Goal: Task Accomplishment & Management: Manage account settings

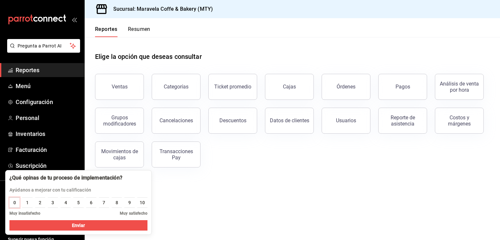
click at [16, 202] on button "0" at bounding box center [14, 203] width 10 height 10
click at [57, 225] on button "Enviar" at bounding box center [78, 225] width 138 height 10
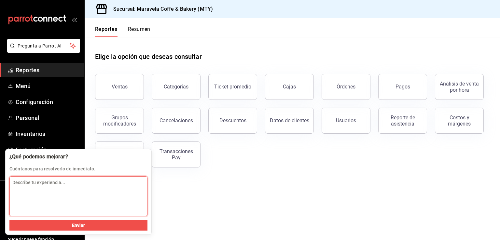
click at [46, 192] on textarea "Describe tu experiencia..." at bounding box center [78, 196] width 138 height 40
type textarea "N"
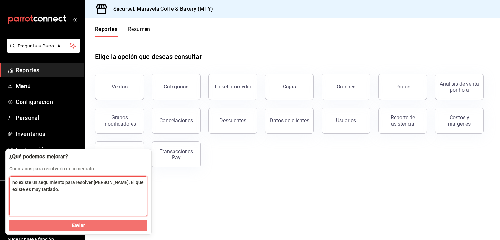
type textarea "no existe un seguimiento para resolver [PERSON_NAME]. El que existe es muy tard…"
click at [87, 224] on button "Enviar" at bounding box center [78, 225] width 138 height 10
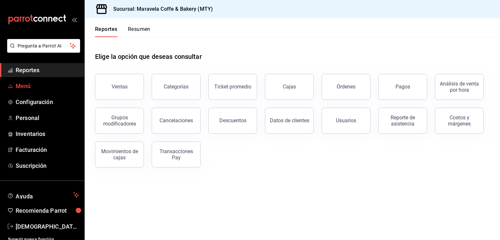
click at [33, 89] on span "Menú" at bounding box center [47, 86] width 63 height 9
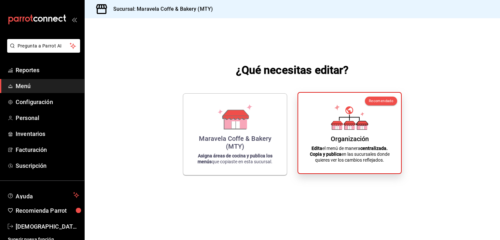
click at [345, 118] on icon at bounding box center [349, 116] width 37 height 25
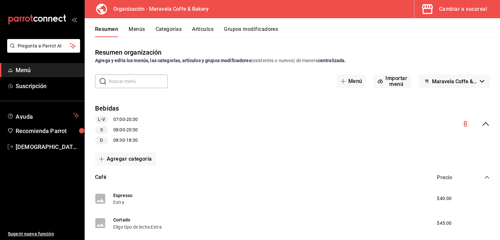
click at [482, 123] on icon "collapse-menu-row" at bounding box center [485, 124] width 7 height 4
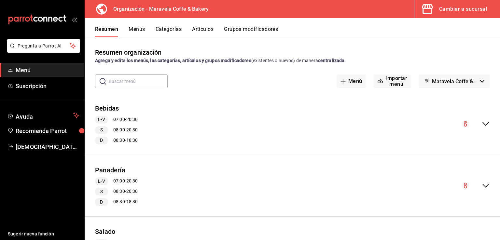
click at [482, 123] on icon "collapse-menu-row" at bounding box center [486, 124] width 8 height 8
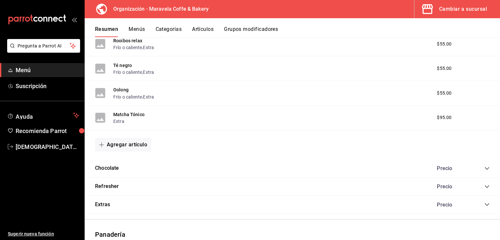
scroll to position [597, 0]
click at [484, 187] on icon "collapse-category-row" at bounding box center [486, 186] width 5 height 5
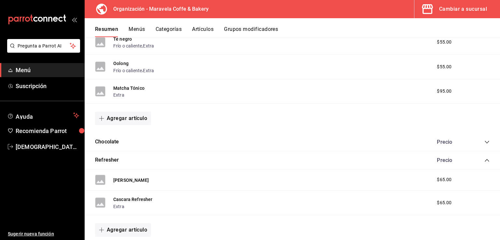
scroll to position [624, 0]
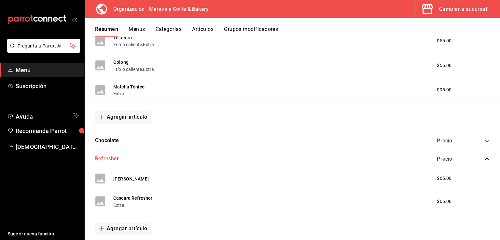
click at [106, 160] on button "Refresher" at bounding box center [107, 158] width 24 height 7
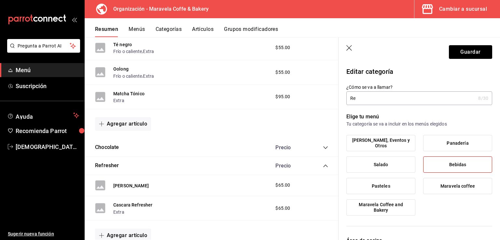
type input "R"
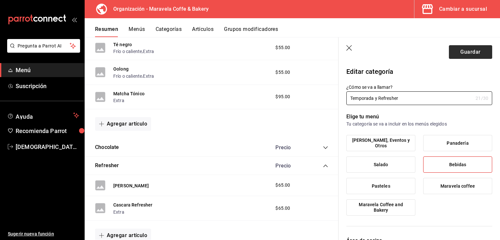
type input "Temporada y Refresher"
click at [455, 57] on button "Guardar" at bounding box center [470, 52] width 43 height 14
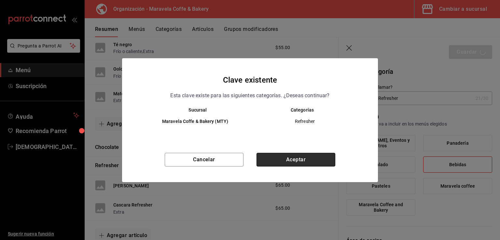
click at [280, 163] on button "Aceptar" at bounding box center [296, 160] width 79 height 14
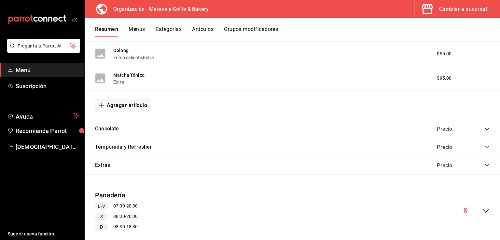
scroll to position [634, 0]
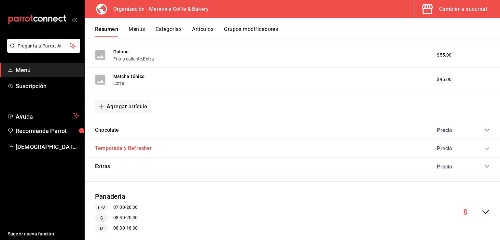
click at [133, 151] on button "Temporada y Refresher" at bounding box center [123, 148] width 57 height 7
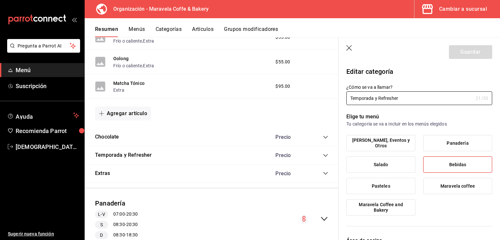
click at [347, 50] on icon "button" at bounding box center [349, 48] width 6 height 6
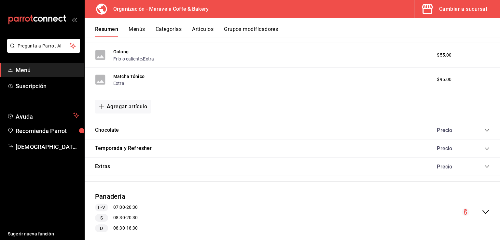
click at [484, 150] on icon "collapse-category-row" at bounding box center [486, 148] width 5 height 5
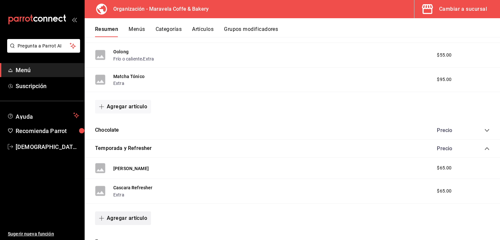
click at [115, 222] on button "Agregar artículo" at bounding box center [123, 219] width 56 height 14
click at [124, 225] on li "Artículo nuevo" at bounding box center [120, 224] width 51 height 16
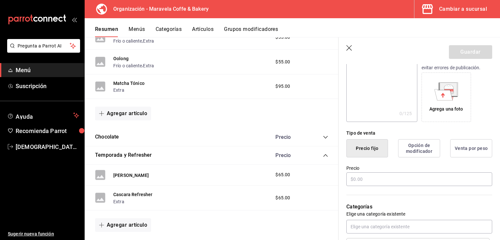
scroll to position [135, 0]
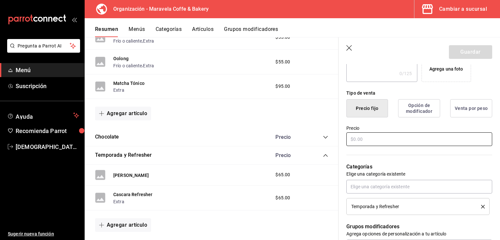
type input "Maple Spice Cold Foam Latte"
click at [428, 140] on input "text" at bounding box center [419, 139] width 146 height 14
type input "$90.00"
click at [454, 50] on button "Guardar" at bounding box center [470, 52] width 43 height 14
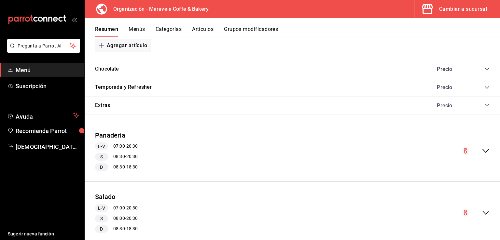
scroll to position [682, 0]
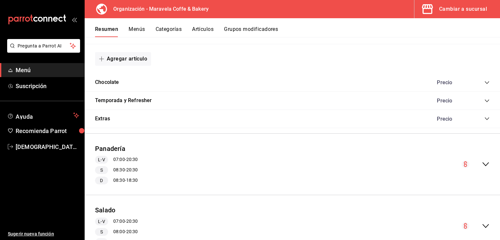
click at [484, 102] on icon "collapse-category-row" at bounding box center [486, 100] width 5 height 5
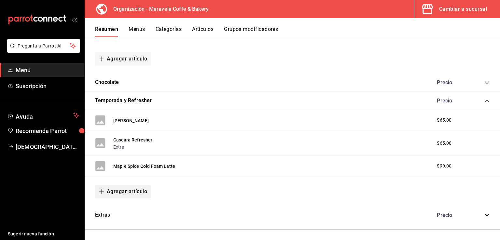
click at [129, 192] on button "Agregar artículo" at bounding box center [123, 192] width 56 height 14
click at [124, 207] on li "Artículo existente" at bounding box center [120, 209] width 51 height 16
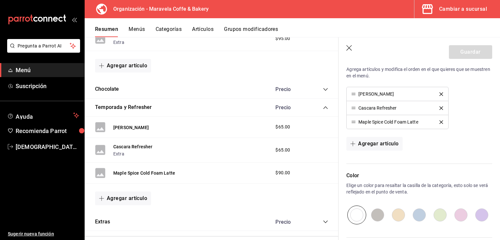
scroll to position [240, 0]
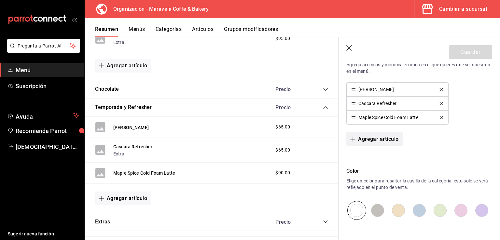
click at [378, 137] on button "Agregar artículo" at bounding box center [374, 139] width 56 height 14
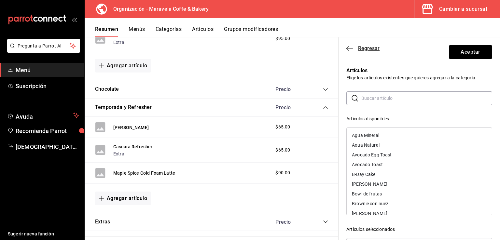
click at [366, 48] on span "Regresar" at bounding box center [368, 48] width 21 height 6
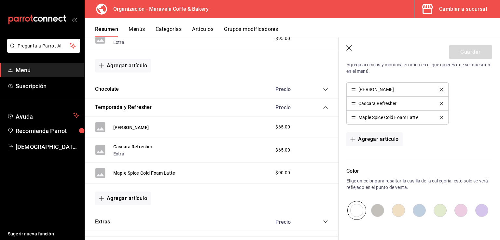
drag, startPoint x: 349, startPoint y: 51, endPoint x: 271, endPoint y: 88, distance: 86.4
click at [349, 51] on icon "button" at bounding box center [349, 48] width 7 height 7
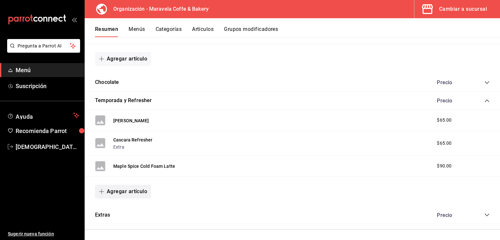
click at [113, 192] on button "Agregar artículo" at bounding box center [123, 192] width 56 height 14
click at [116, 222] on li "Artículo nuevo" at bounding box center [120, 224] width 51 height 16
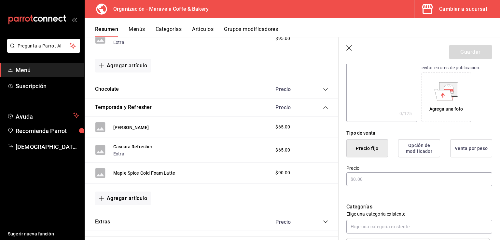
scroll to position [98, 0]
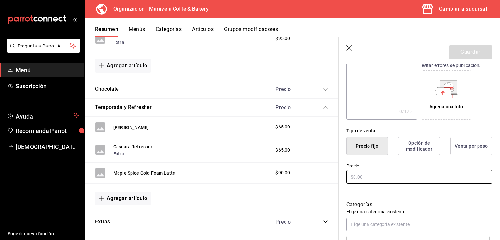
type input "Banana Latte"
click at [358, 174] on input "text" at bounding box center [419, 177] width 146 height 14
type input "$90.00"
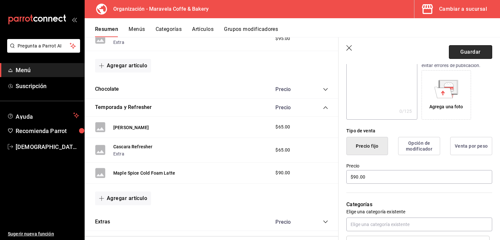
click at [477, 50] on button "Guardar" at bounding box center [470, 52] width 43 height 14
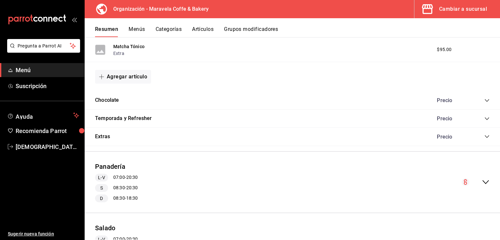
scroll to position [663, 0]
click at [485, 121] on icon "collapse-category-row" at bounding box center [487, 119] width 4 height 3
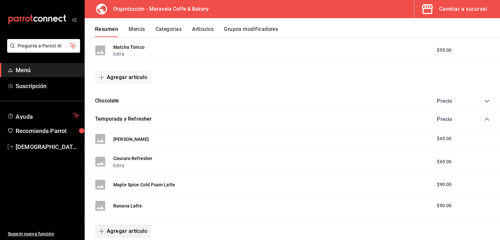
click at [121, 231] on button "Agregar artículo" at bounding box center [123, 232] width 56 height 14
click at [125, 226] on li "Artículo nuevo" at bounding box center [120, 224] width 51 height 16
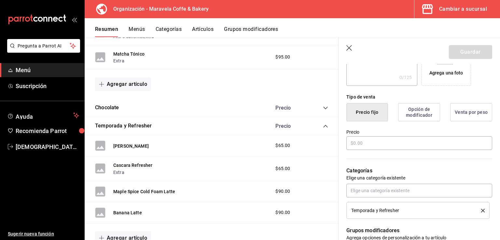
scroll to position [135, 0]
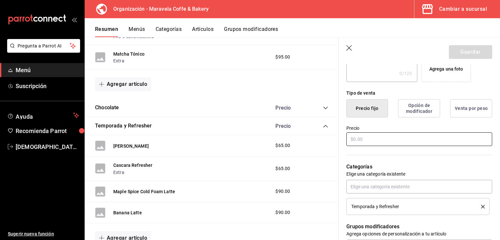
type input "Pumpkin Spice Latte"
click at [377, 140] on input "text" at bounding box center [419, 139] width 146 height 14
type input "$75.00"
click at [417, 110] on button "Opción de modificador" at bounding box center [419, 108] width 42 height 18
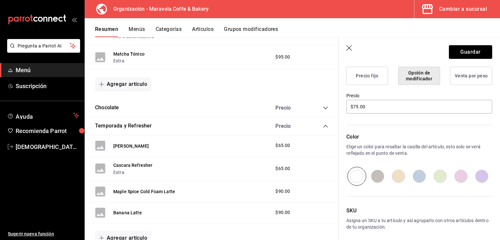
scroll to position [161, 0]
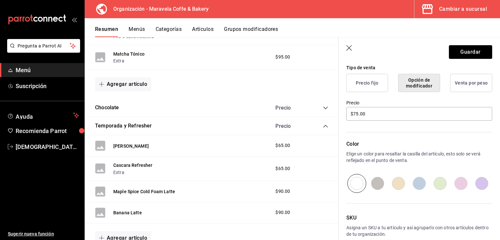
click at [364, 82] on button "Precio fijo" at bounding box center [367, 83] width 42 height 18
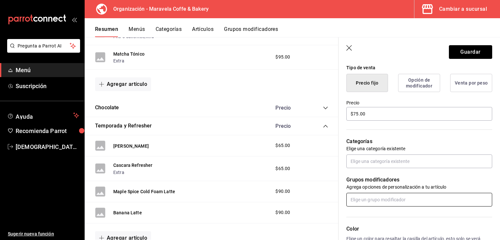
click at [378, 196] on input "text" at bounding box center [419, 200] width 146 height 14
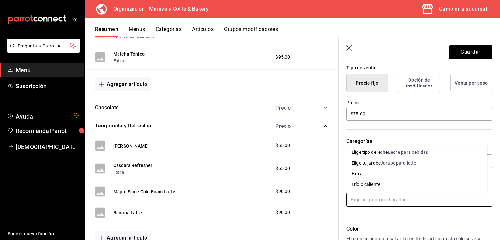
click at [368, 154] on div "Elige tipo de leche" at bounding box center [370, 152] width 36 height 7
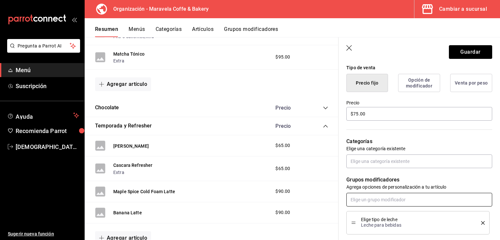
click at [367, 200] on input "text" at bounding box center [419, 200] width 146 height 14
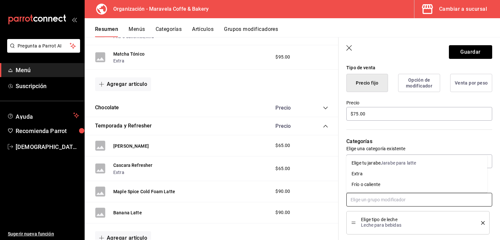
click at [368, 165] on div "Elige tu jarabe" at bounding box center [366, 163] width 29 height 7
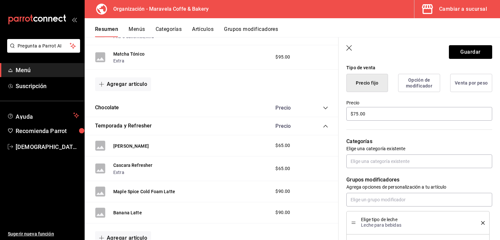
click at [491, 167] on div "Nuevo artículo General Avanzada ¿Cómo se va a llamar? Pumpkin Spice Latte 19 /4…" at bounding box center [419, 156] width 161 height 507
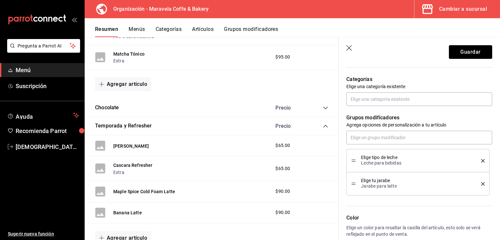
scroll to position [231, 0]
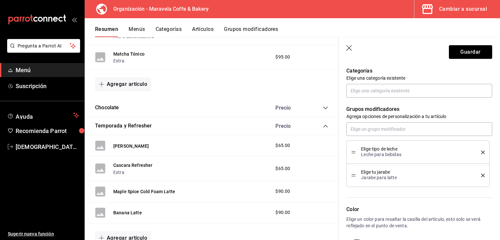
click at [481, 175] on icon "delete" at bounding box center [483, 176] width 4 height 4
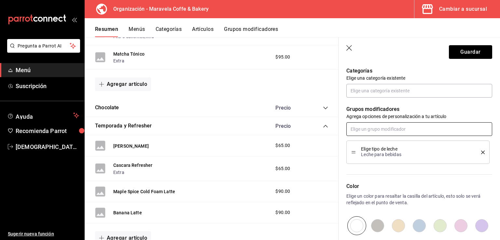
click at [410, 128] on input "text" at bounding box center [419, 129] width 146 height 14
click at [379, 164] on div "Frío o caliente" at bounding box center [366, 165] width 29 height 7
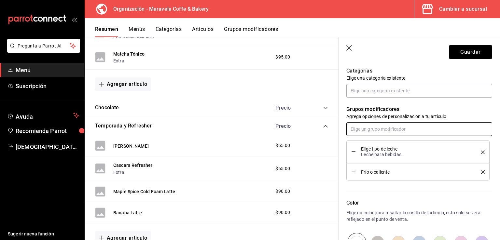
click at [382, 129] on input "text" at bounding box center [419, 129] width 146 height 14
click at [363, 155] on li "Extra" at bounding box center [416, 154] width 141 height 11
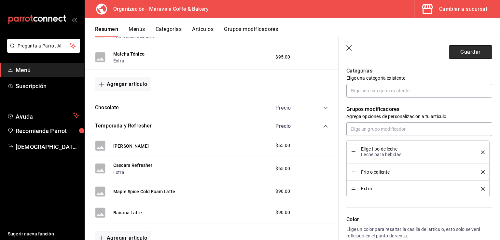
click at [461, 51] on button "Guardar" at bounding box center [470, 52] width 43 height 14
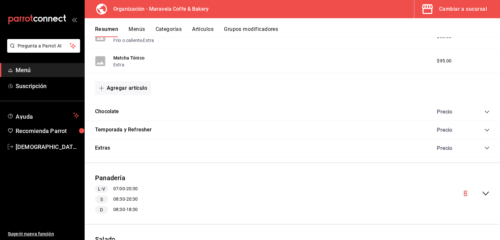
scroll to position [655, 0]
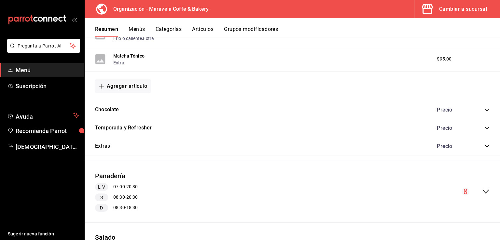
click at [484, 130] on icon "collapse-category-row" at bounding box center [486, 128] width 5 height 5
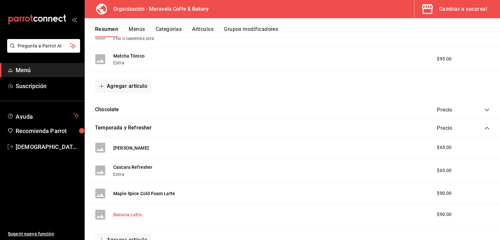
click at [132, 214] on button "Banana Latte" at bounding box center [127, 215] width 29 height 7
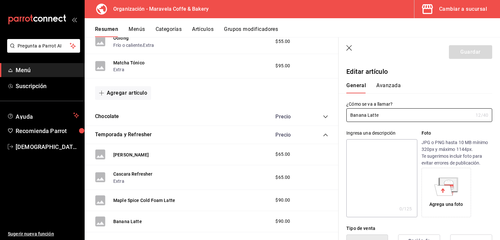
type input "$90.00"
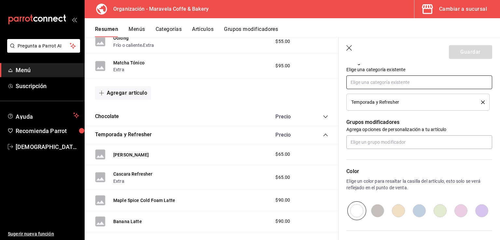
scroll to position [244, 0]
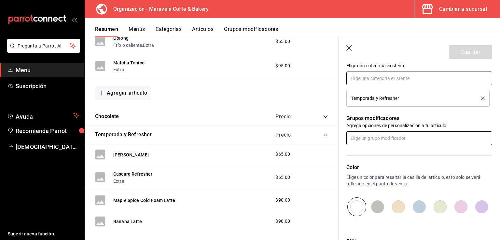
click at [405, 134] on input "text" at bounding box center [419, 139] width 146 height 14
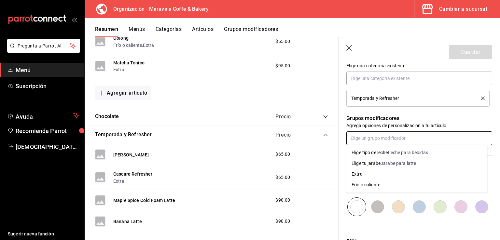
click at [362, 154] on div "Elige tipo de leche" at bounding box center [370, 152] width 36 height 7
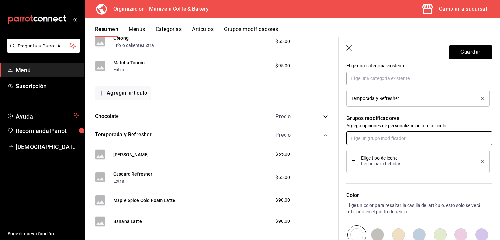
click at [373, 140] on input "text" at bounding box center [419, 139] width 146 height 14
click at [369, 173] on div "Frío o caliente" at bounding box center [366, 174] width 29 height 7
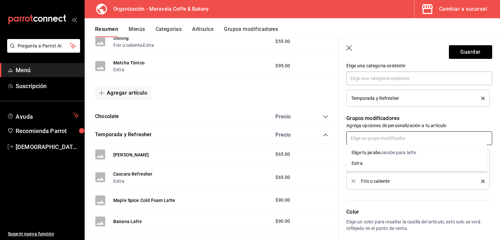
click at [376, 139] on input "text" at bounding box center [419, 139] width 146 height 14
click at [362, 163] on li "Extra" at bounding box center [416, 163] width 141 height 11
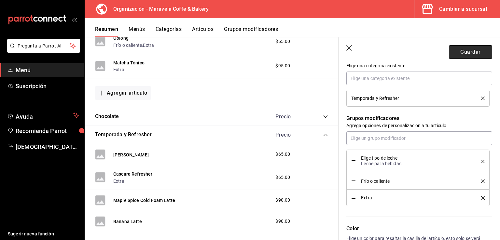
click at [472, 56] on button "Guardar" at bounding box center [470, 52] width 43 height 14
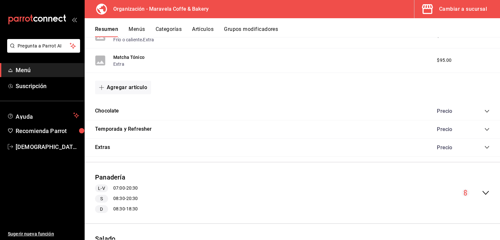
scroll to position [641, 0]
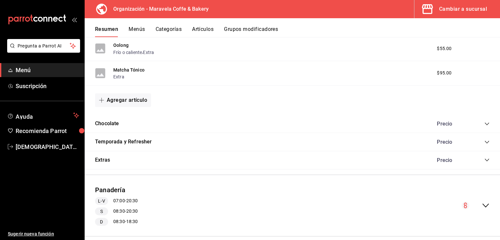
click at [484, 145] on icon "collapse-category-row" at bounding box center [486, 142] width 5 height 5
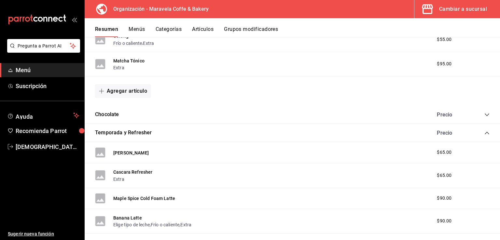
scroll to position [655, 0]
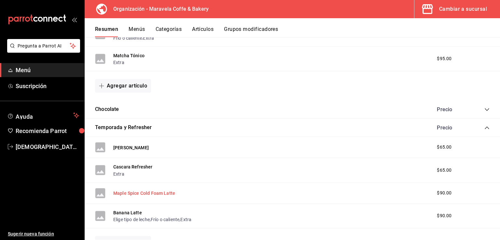
click at [152, 192] on button "Maple Spice Cold Foam Latte" at bounding box center [144, 193] width 62 height 7
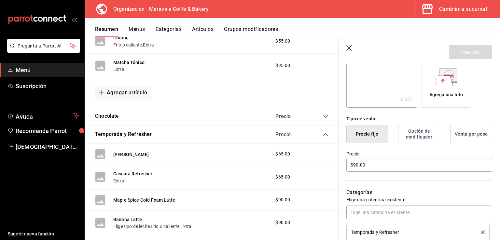
scroll to position [119, 0]
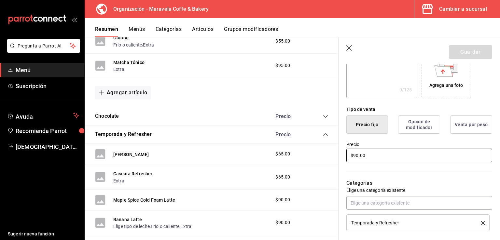
click at [391, 156] on input "$90.00" at bounding box center [419, 156] width 146 height 14
type input "$95.00"
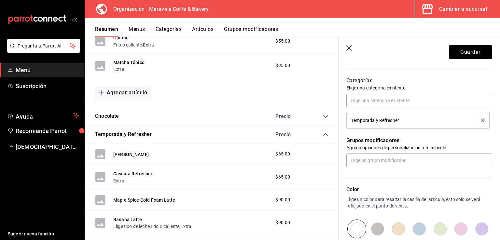
scroll to position [222, 0]
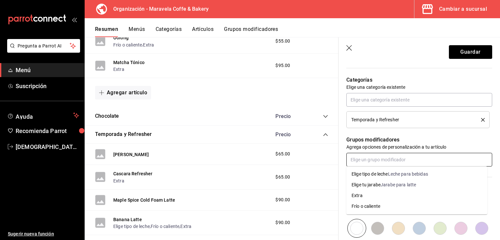
click at [393, 161] on input "text" at bounding box center [419, 160] width 146 height 14
click at [376, 172] on div "Elige tipo de leche" at bounding box center [370, 174] width 36 height 7
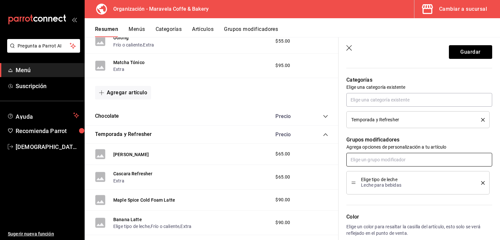
click at [379, 159] on input "text" at bounding box center [419, 160] width 146 height 14
click at [379, 193] on div "Frío o caliente" at bounding box center [366, 195] width 29 height 7
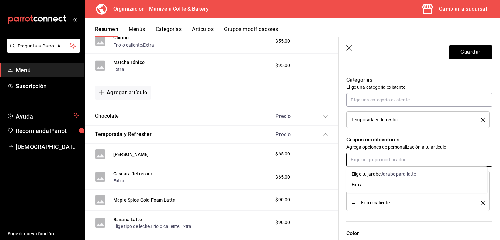
click at [386, 162] on input "text" at bounding box center [419, 160] width 146 height 14
click at [379, 184] on li "Extra" at bounding box center [416, 185] width 141 height 11
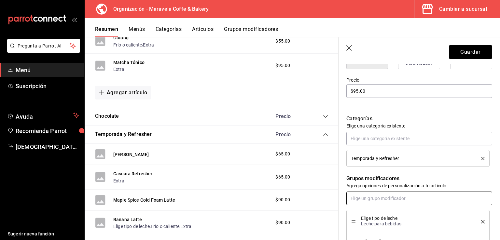
scroll to position [179, 0]
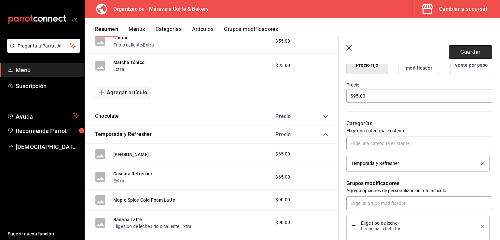
click at [459, 50] on button "Guardar" at bounding box center [470, 52] width 43 height 14
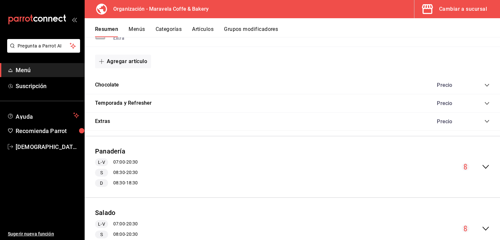
scroll to position [670, 0]
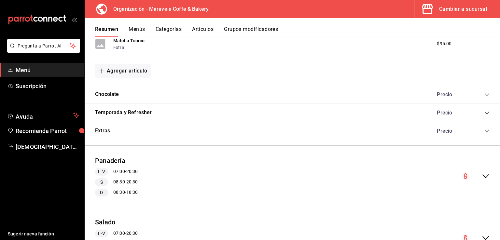
click at [484, 113] on icon "collapse-category-row" at bounding box center [486, 112] width 5 height 5
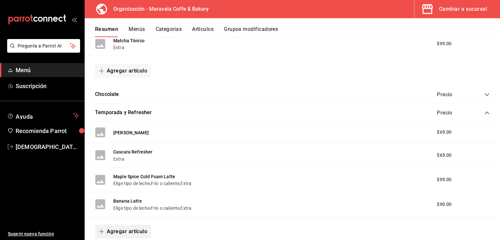
click at [111, 228] on button "Agregar artículo" at bounding box center [123, 232] width 56 height 14
click at [114, 220] on li "Artículo nuevo" at bounding box center [120, 224] width 51 height 16
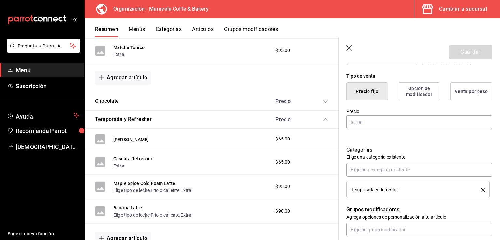
scroll to position [157, 0]
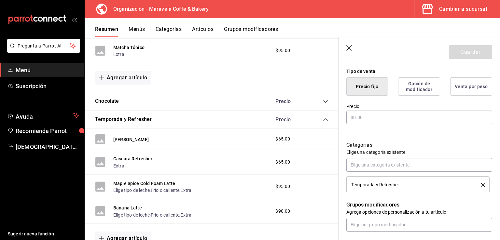
type input "[PERSON_NAME]"
click at [363, 115] on input "text" at bounding box center [419, 118] width 146 height 14
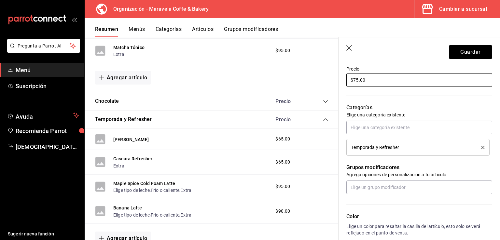
scroll to position [195, 0]
type input "$75.00"
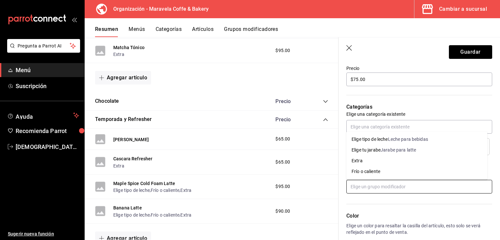
click at [389, 185] on input "text" at bounding box center [419, 187] width 146 height 14
click at [381, 160] on li "Extra" at bounding box center [416, 161] width 141 height 11
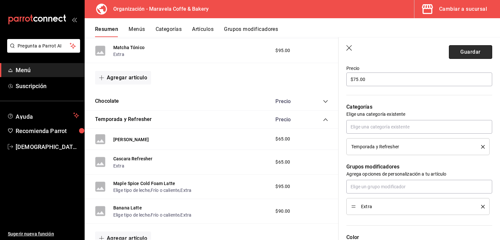
click at [461, 50] on button "Guardar" at bounding box center [470, 52] width 43 height 14
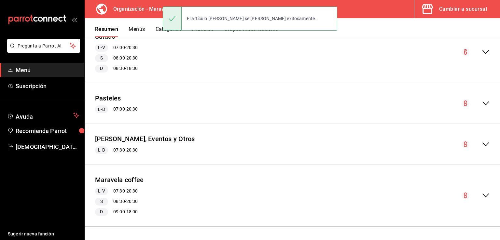
scroll to position [856, 0]
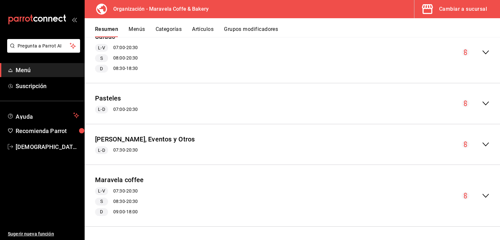
click at [449, 12] on div "Cambiar a sucursal" at bounding box center [463, 9] width 48 height 9
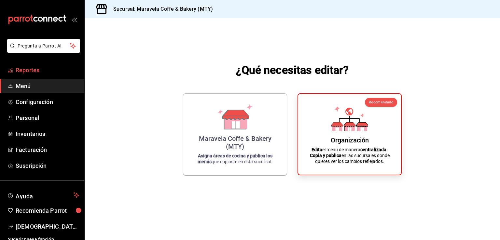
click at [41, 73] on span "Reportes" at bounding box center [47, 70] width 63 height 9
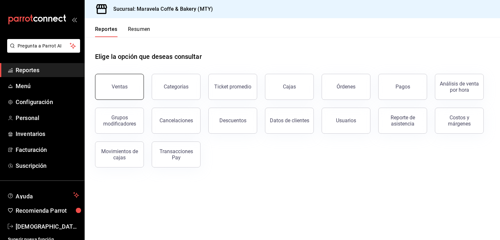
click at [132, 84] on button "Ventas" at bounding box center [119, 87] width 49 height 26
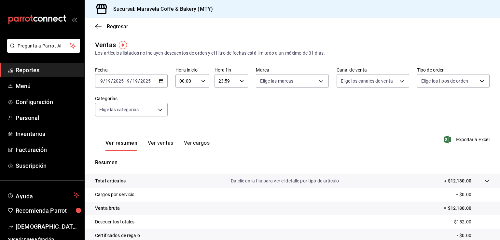
click at [161, 80] on \(Stroke\) "button" at bounding box center [162, 80] width 4 height 0
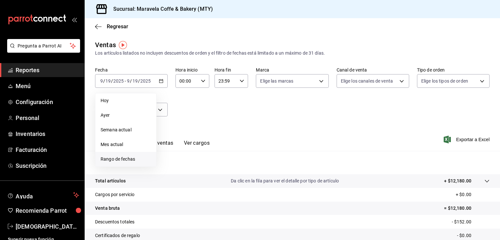
click at [132, 160] on span "Rango de fechas" at bounding box center [126, 159] width 50 height 7
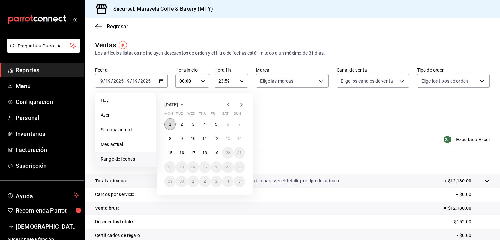
click at [172, 124] on button "1" at bounding box center [169, 124] width 11 height 12
click at [214, 151] on abbr "19" at bounding box center [216, 153] width 4 height 5
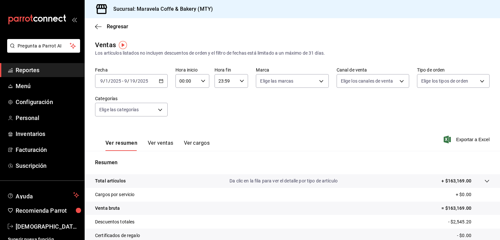
click at [161, 141] on button "Ver ventas" at bounding box center [161, 145] width 26 height 11
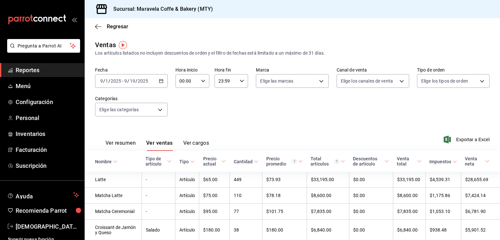
click at [185, 143] on button "Ver cargos" at bounding box center [196, 145] width 26 height 11
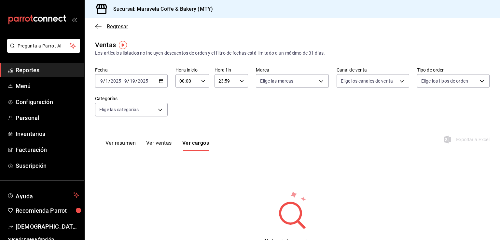
click at [106, 25] on span "Regresar" at bounding box center [111, 26] width 33 height 6
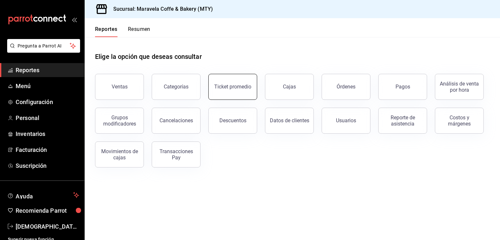
click at [217, 93] on button "Ticket promedio" at bounding box center [232, 87] width 49 height 26
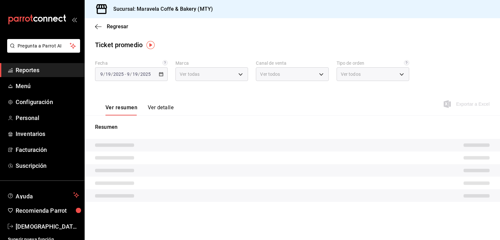
type input "9a6f185b-07da-42f2-ad72-2bef1e9fa3b7"
type input "PARROT,UBER_EATS,RAPPI,DIDI_FOOD,ONLINE"
type input "180154eb-9f83-4fca-9f22-2b14cee3e61a,c1dfb073-dd0e-4c20-a523-6a84b165d9cd,75628…"
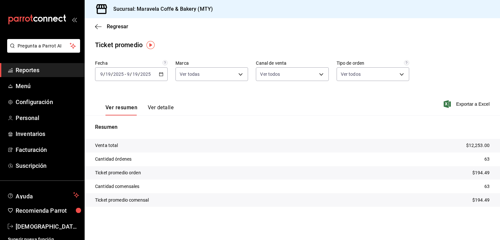
click at [162, 78] on div "[DATE] [DATE] - [DATE] [DATE]" at bounding box center [131, 74] width 73 height 14
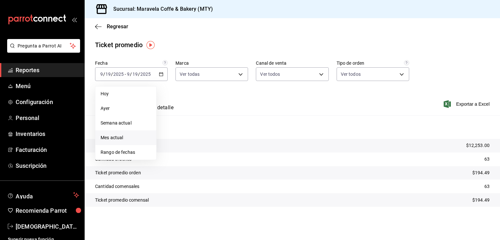
click at [136, 139] on span "Mes actual" at bounding box center [126, 137] width 50 height 7
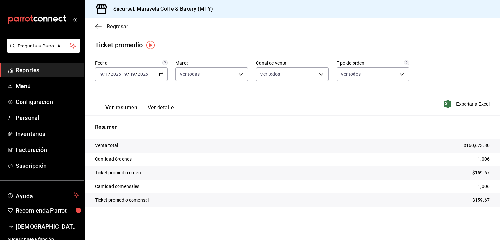
click at [100, 27] on icon "button" at bounding box center [98, 27] width 7 height 6
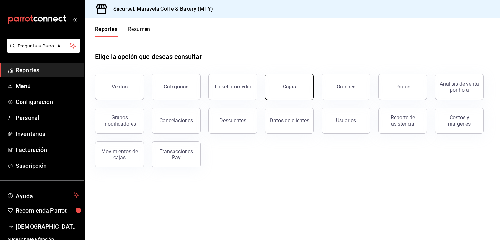
click at [275, 87] on link "Cajas" at bounding box center [289, 87] width 49 height 26
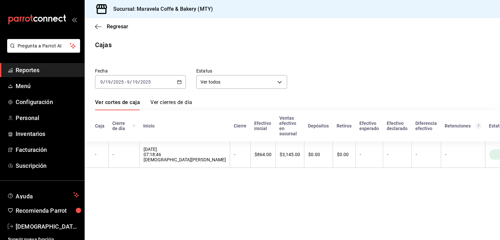
click at [180, 81] on \(Stroke\) "button" at bounding box center [180, 81] width 4 height 0
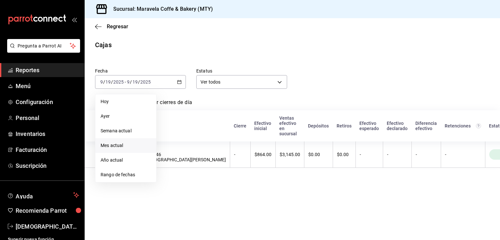
click at [130, 144] on span "Mes actual" at bounding box center [126, 145] width 50 height 7
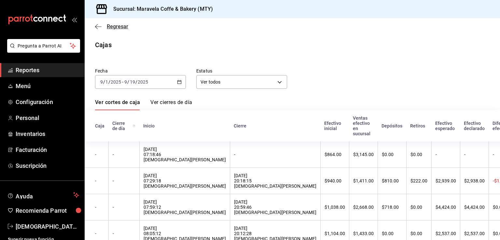
click at [99, 26] on icon "button" at bounding box center [98, 27] width 7 height 6
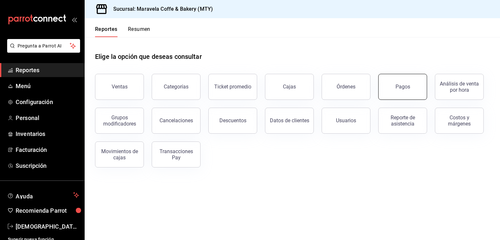
click at [415, 92] on button "Pagos" at bounding box center [402, 87] width 49 height 26
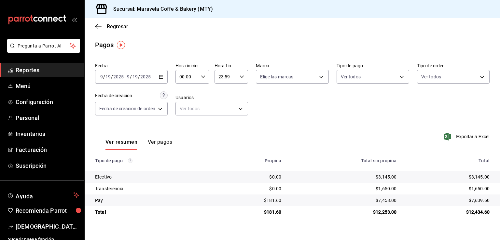
click at [162, 75] on icon "button" at bounding box center [161, 77] width 5 height 5
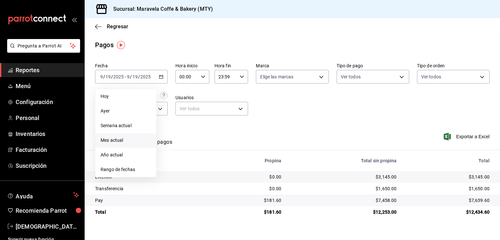
click at [133, 134] on li "Mes actual" at bounding box center [125, 140] width 61 height 15
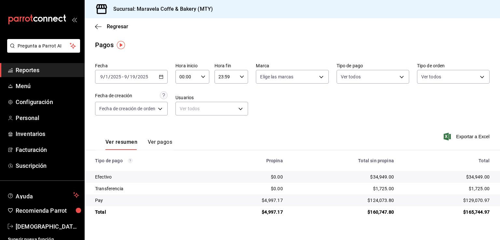
click at [159, 141] on button "Ver pagos" at bounding box center [160, 144] width 24 height 11
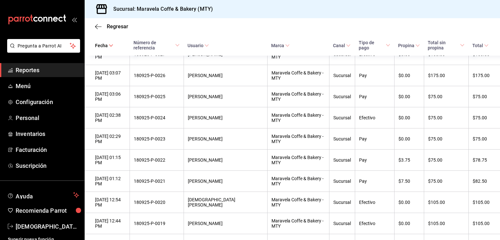
scroll to position [1755, 0]
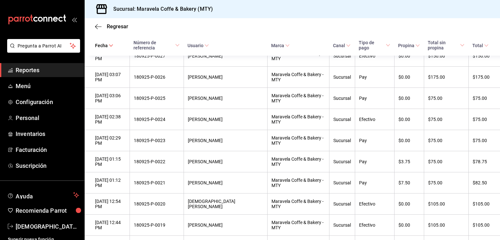
click at [209, 43] on span "Usuario" at bounding box center [198, 45] width 21 height 5
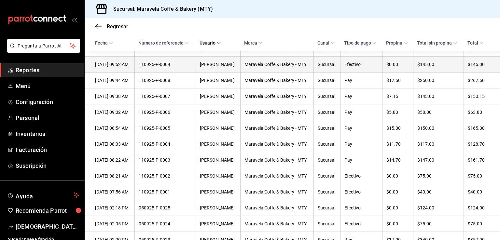
scroll to position [1324, 0]
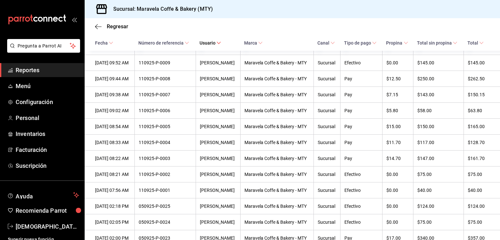
click at [61, 21] on icon "mailbox folders" at bounding box center [37, 20] width 59 height 10
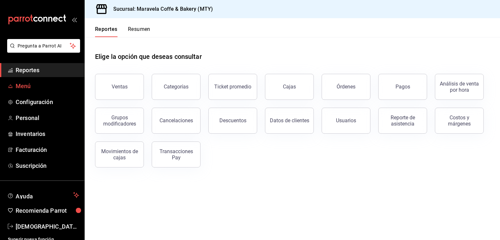
click at [29, 89] on span "Menú" at bounding box center [47, 86] width 63 height 9
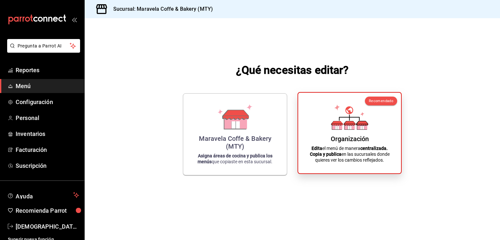
click at [369, 144] on div "Organización Edita el menú de manera centralizada. Copia y publica en las sucur…" at bounding box center [349, 133] width 87 height 70
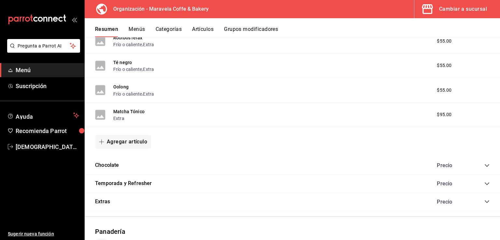
scroll to position [629, 0]
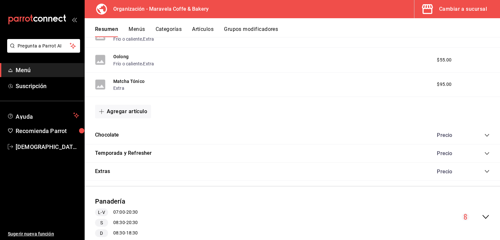
click at [133, 26] on button "Menús" at bounding box center [137, 31] width 16 height 11
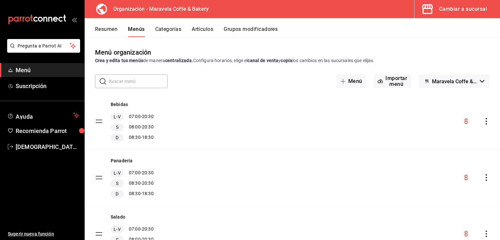
drag, startPoint x: 422, startPoint y: 123, endPoint x: 481, endPoint y: 122, distance: 59.6
click at [481, 122] on div "Bebidas L-V 07:00 - 20:30 S 08:00 - 20:30 D 08:30 - 18:30" at bounding box center [292, 121] width 415 height 56
click at [486, 122] on icon "actions" at bounding box center [486, 121] width 1 height 7
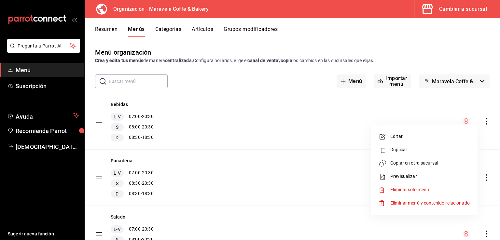
click at [419, 166] on span "Copiar en otra sucursal" at bounding box center [429, 163] width 79 height 7
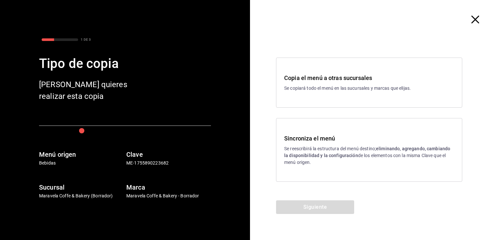
click at [329, 142] on h3 "Sincroniza el menú" at bounding box center [369, 138] width 170 height 9
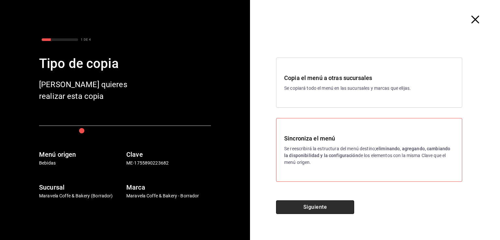
click at [316, 201] on button "Siguiente" at bounding box center [315, 208] width 78 height 14
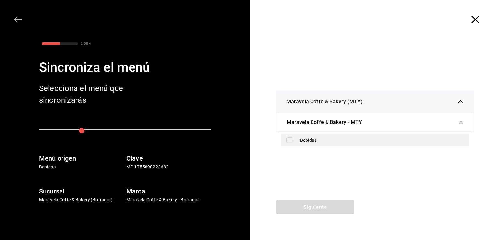
click at [293, 141] on label at bounding box center [290, 140] width 8 height 6
click at [292, 141] on input "checkbox" at bounding box center [289, 140] width 6 height 6
click at [288, 139] on input "checkbox" at bounding box center [289, 140] width 6 height 6
checkbox input "true"
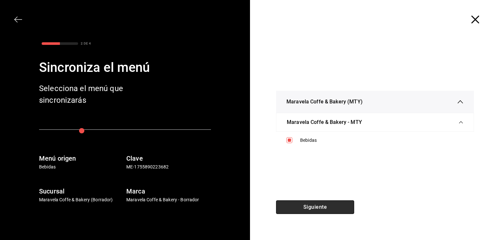
click at [304, 204] on button "Siguiente" at bounding box center [315, 208] width 78 height 14
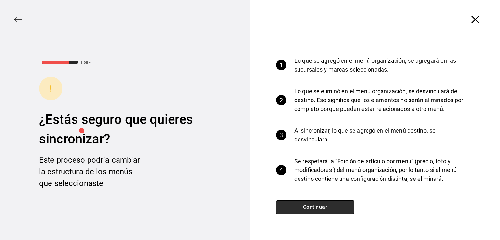
click at [304, 204] on button "Continuar" at bounding box center [315, 208] width 78 height 14
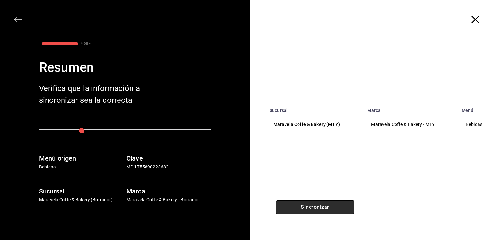
click at [304, 204] on button "Sincronizar" at bounding box center [315, 208] width 78 height 14
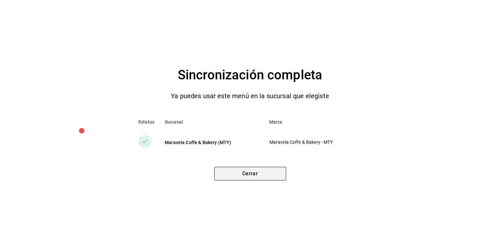
click at [259, 175] on button "Cerrar" at bounding box center [250, 174] width 72 height 14
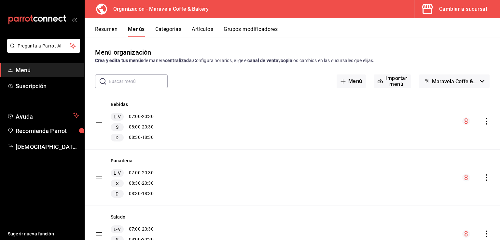
click at [110, 30] on button "Resumen" at bounding box center [106, 31] width 22 height 11
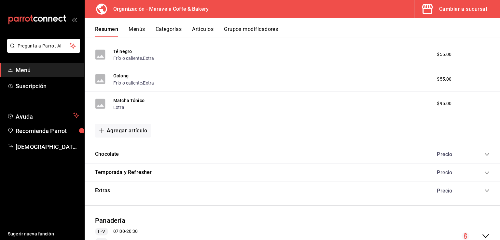
scroll to position [610, 0]
click at [484, 173] on icon "collapse-category-row" at bounding box center [486, 172] width 5 height 5
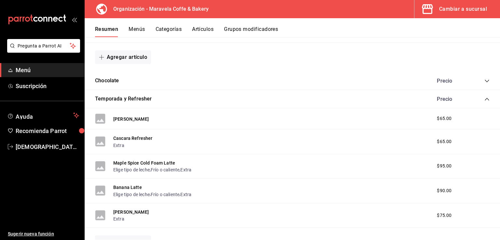
scroll to position [686, 0]
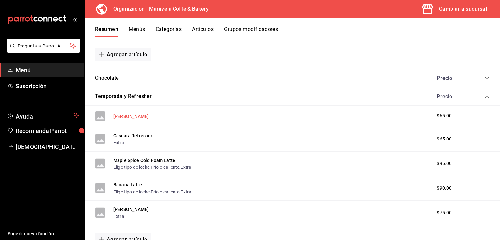
click at [120, 116] on button "[PERSON_NAME]" at bounding box center [130, 116] width 35 height 7
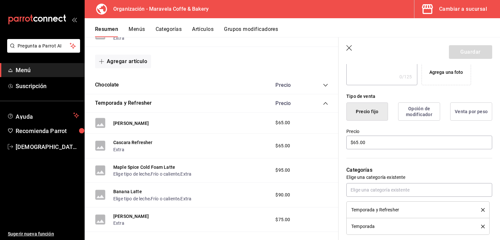
scroll to position [135, 0]
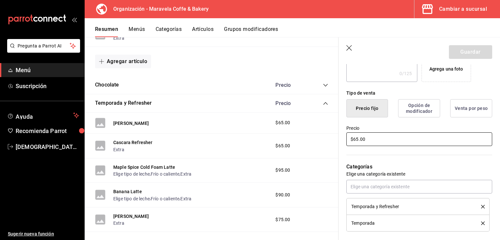
click at [355, 139] on input "$65.00" at bounding box center [419, 139] width 146 height 14
type input "$5.00"
type input "$75.00"
click at [465, 50] on button "Guardar" at bounding box center [470, 52] width 43 height 14
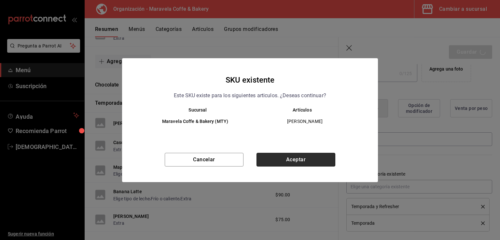
click at [317, 155] on button "Aceptar" at bounding box center [296, 160] width 79 height 14
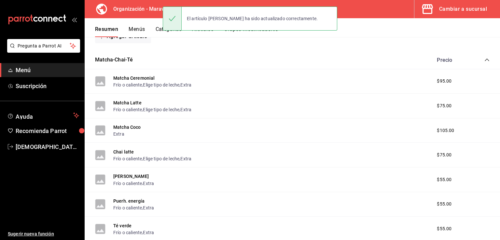
scroll to position [856, 0]
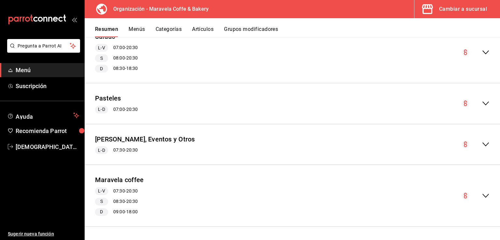
click at [483, 146] on icon "collapse-menu-row" at bounding box center [486, 145] width 8 height 8
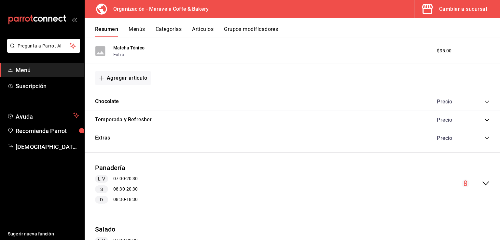
scroll to position [661, 0]
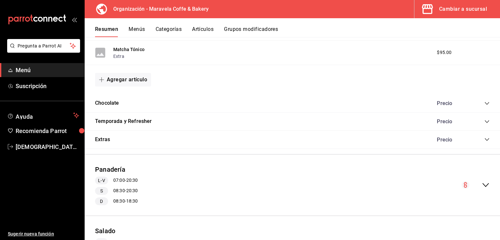
click at [485, 122] on icon "collapse-category-row" at bounding box center [487, 121] width 4 height 3
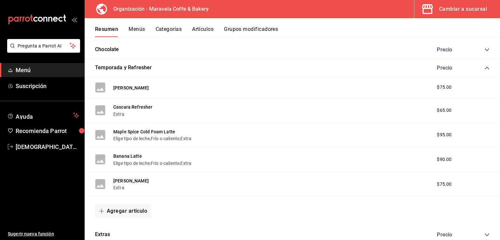
scroll to position [716, 0]
click at [135, 157] on button "Banana Latte" at bounding box center [127, 155] width 29 height 7
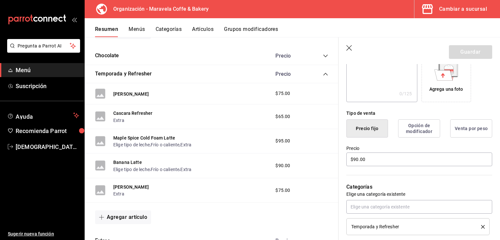
scroll to position [119, 0]
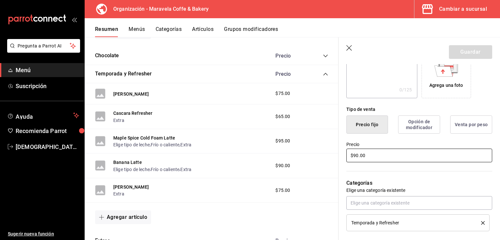
click at [363, 159] on input "$90.00" at bounding box center [419, 156] width 146 height 14
type input "$9.00"
type input "$85.00"
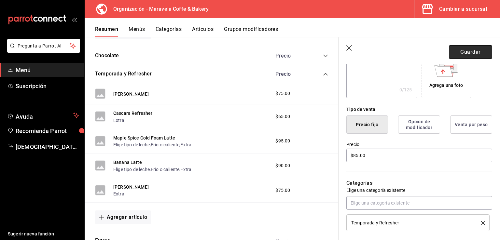
click at [449, 51] on button "Guardar" at bounding box center [470, 52] width 43 height 14
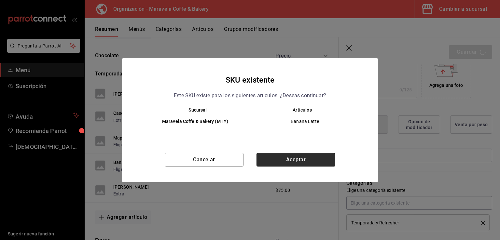
click at [295, 156] on button "Aceptar" at bounding box center [296, 160] width 79 height 14
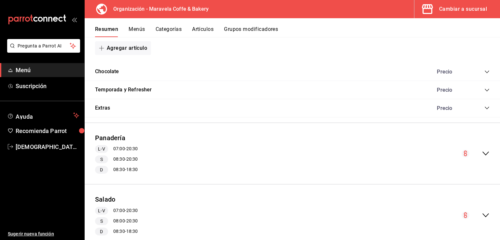
scroll to position [686, 0]
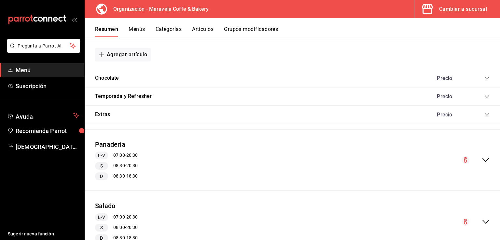
click at [484, 98] on icon "collapse-category-row" at bounding box center [486, 96] width 5 height 5
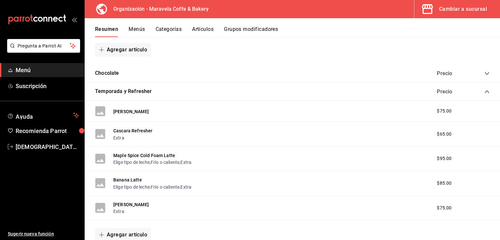
scroll to position [691, 0]
click at [136, 27] on button "Menús" at bounding box center [137, 31] width 16 height 11
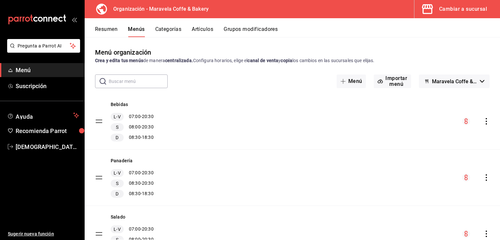
click at [484, 121] on icon "actions" at bounding box center [486, 121] width 7 height 7
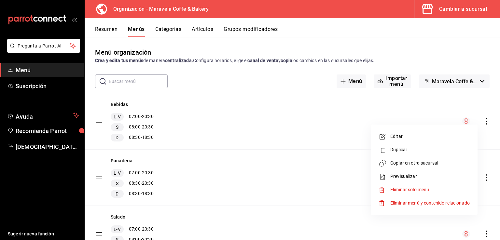
click at [413, 164] on span "Copiar en otra sucursal" at bounding box center [429, 163] width 79 height 7
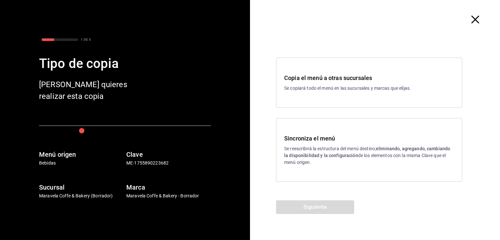
click at [346, 140] on h3 "Sincroniza el menú" at bounding box center [369, 138] width 170 height 9
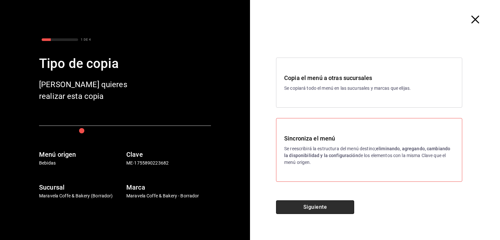
click at [315, 201] on button "Siguiente" at bounding box center [315, 208] width 78 height 14
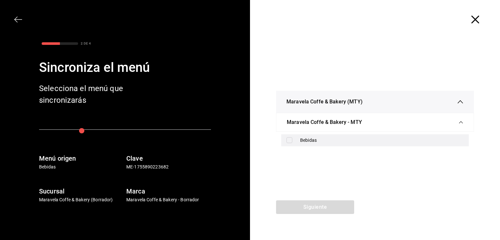
click at [289, 137] on div "Bebidas" at bounding box center [375, 140] width 188 height 12
checkbox input "true"
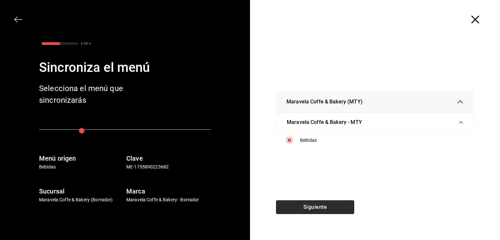
click at [295, 202] on button "Siguiente" at bounding box center [315, 208] width 78 height 14
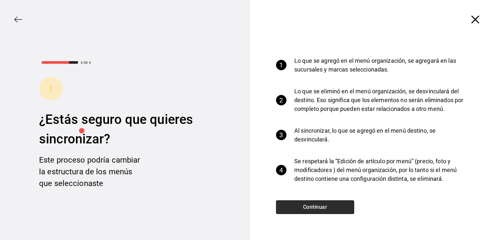
click at [296, 203] on button "Continuar" at bounding box center [315, 208] width 78 height 14
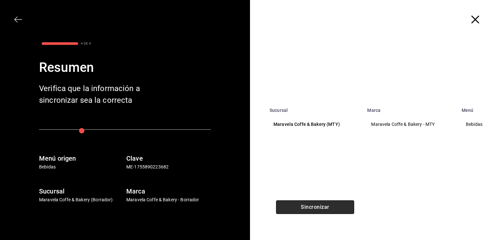
click at [296, 203] on button "Sincronizar" at bounding box center [315, 208] width 78 height 14
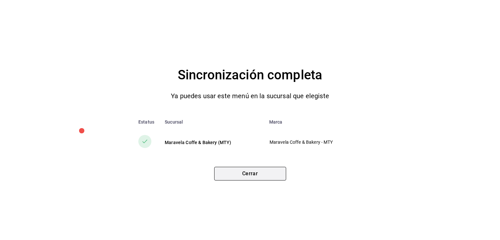
click at [257, 176] on button "Cerrar" at bounding box center [250, 174] width 72 height 14
